Goal: Communication & Community: Answer question/provide support

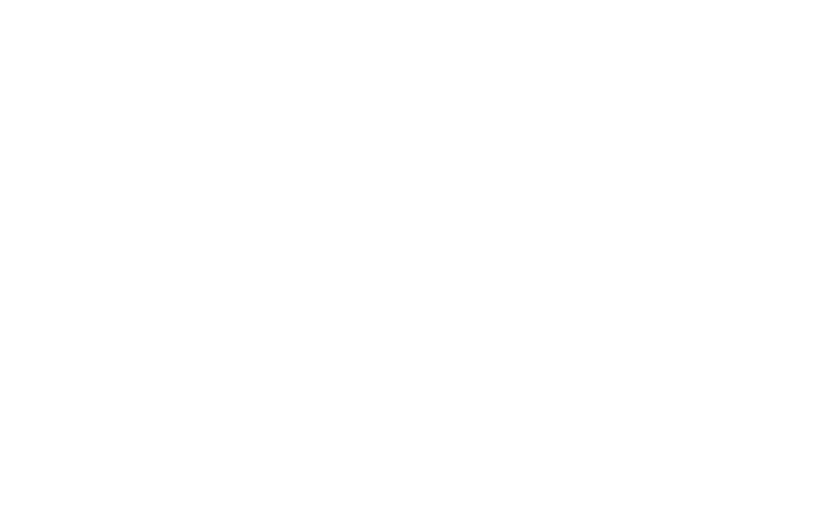
scroll to position [49, 0]
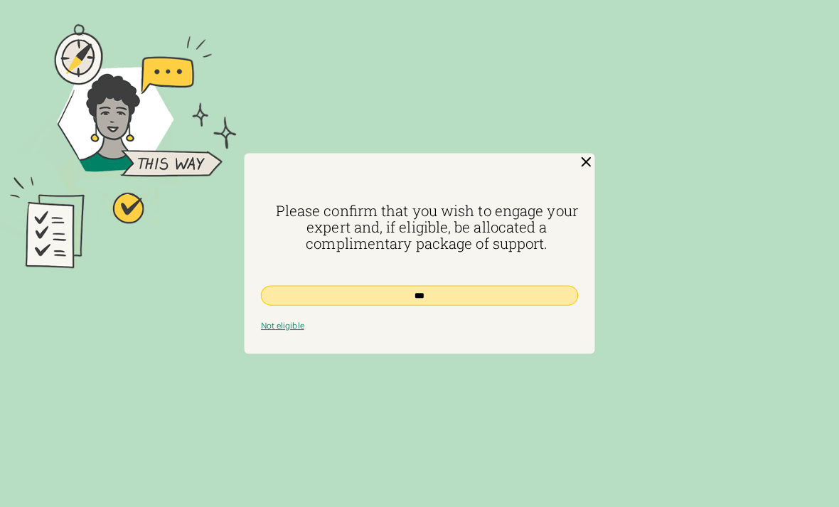
click at [488, 299] on input "***" at bounding box center [419, 295] width 317 height 20
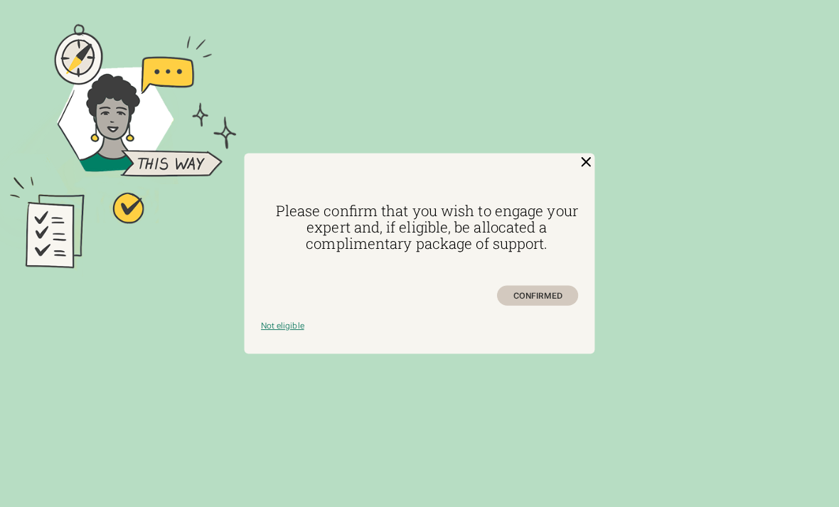
click at [554, 299] on div "CONFIRMED" at bounding box center [537, 295] width 81 height 20
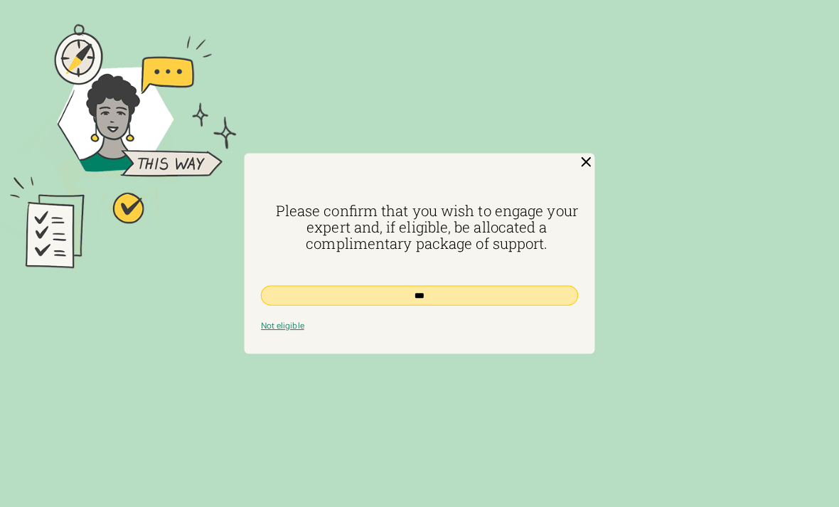
click at [491, 294] on input "***" at bounding box center [419, 295] width 317 height 20
